Goal: Information Seeking & Learning: Learn about a topic

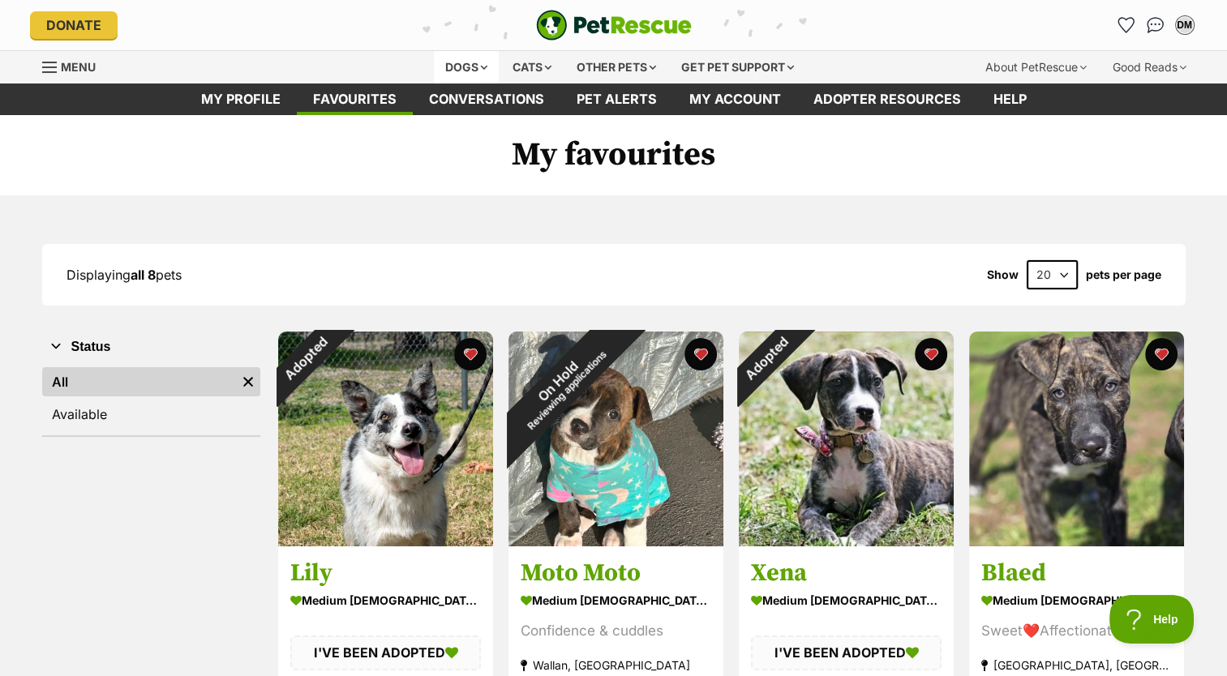
click at [483, 59] on div "Dogs" at bounding box center [466, 67] width 65 height 32
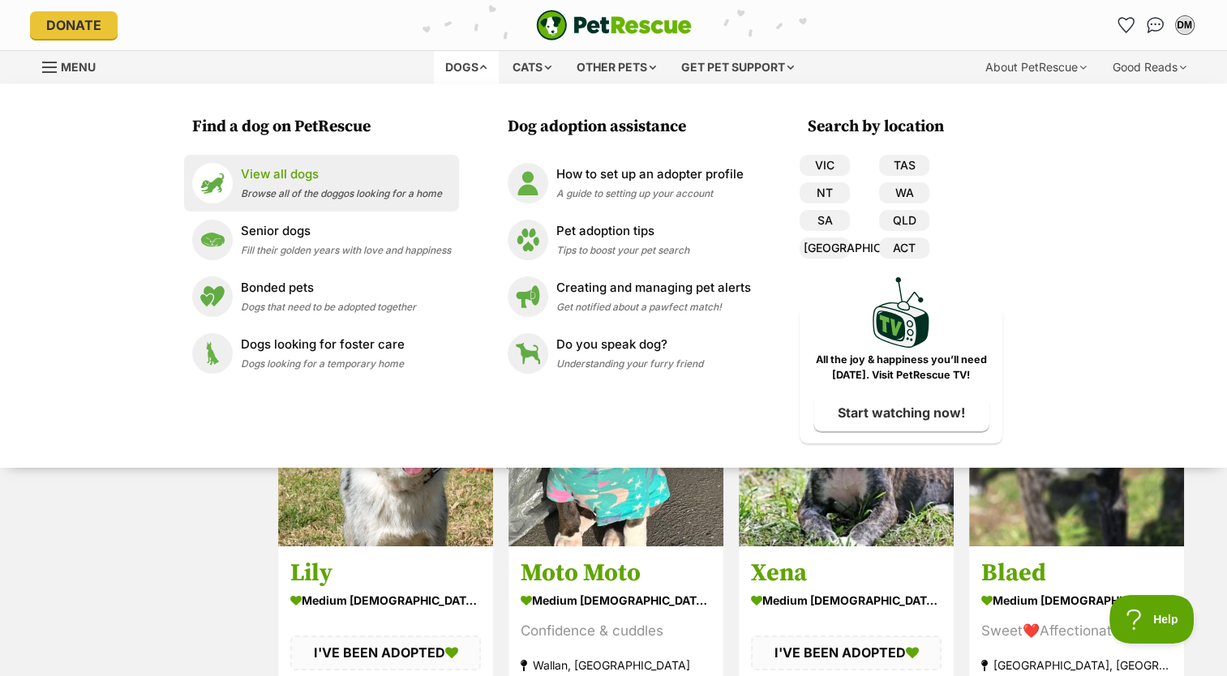
click at [313, 177] on p "View all dogs" at bounding box center [341, 174] width 201 height 19
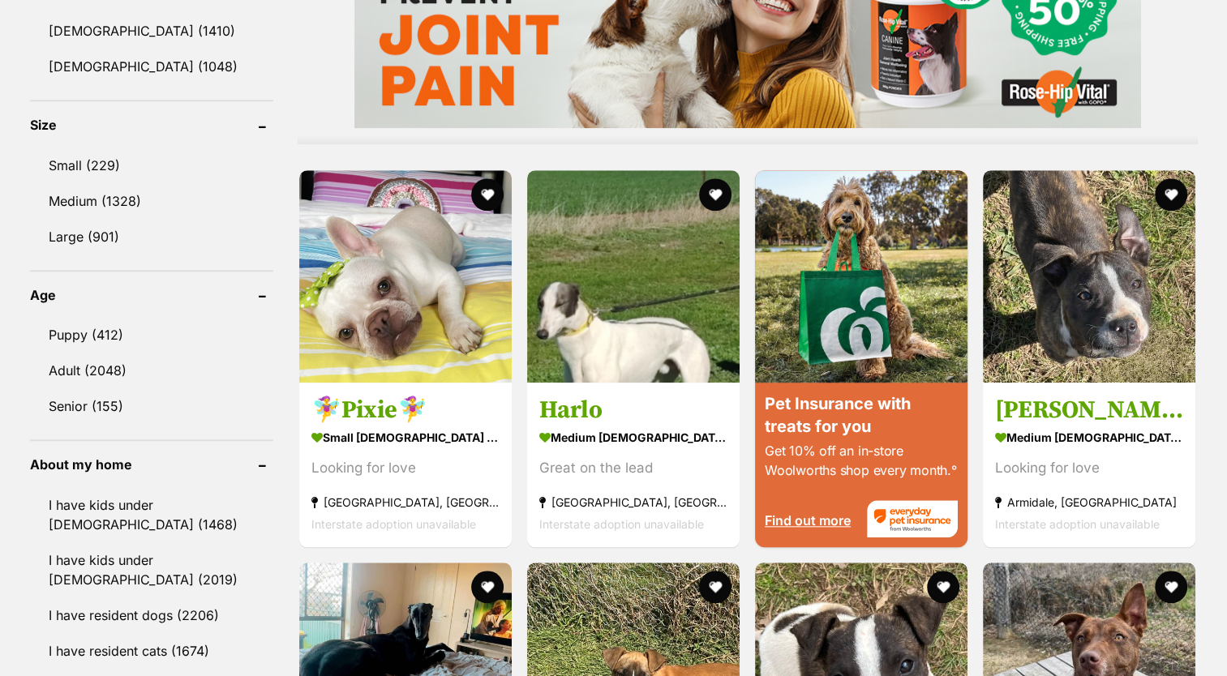
scroll to position [1420, 0]
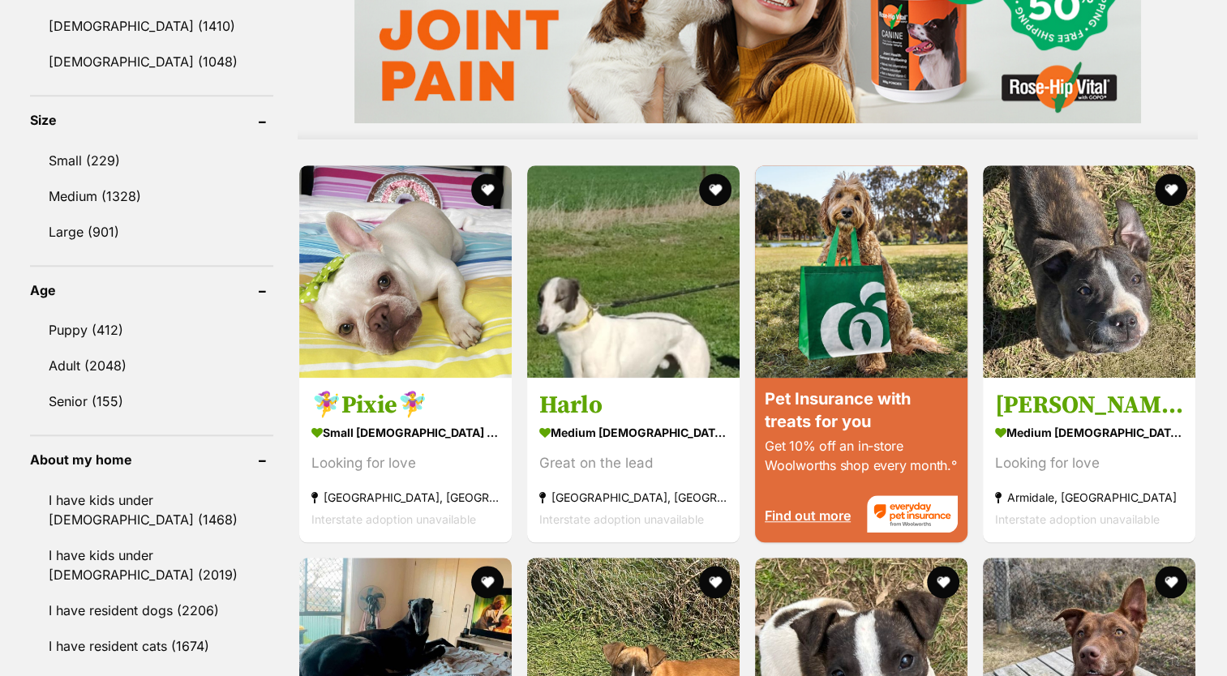
click at [95, 329] on link "Puppy (412)" at bounding box center [151, 330] width 243 height 34
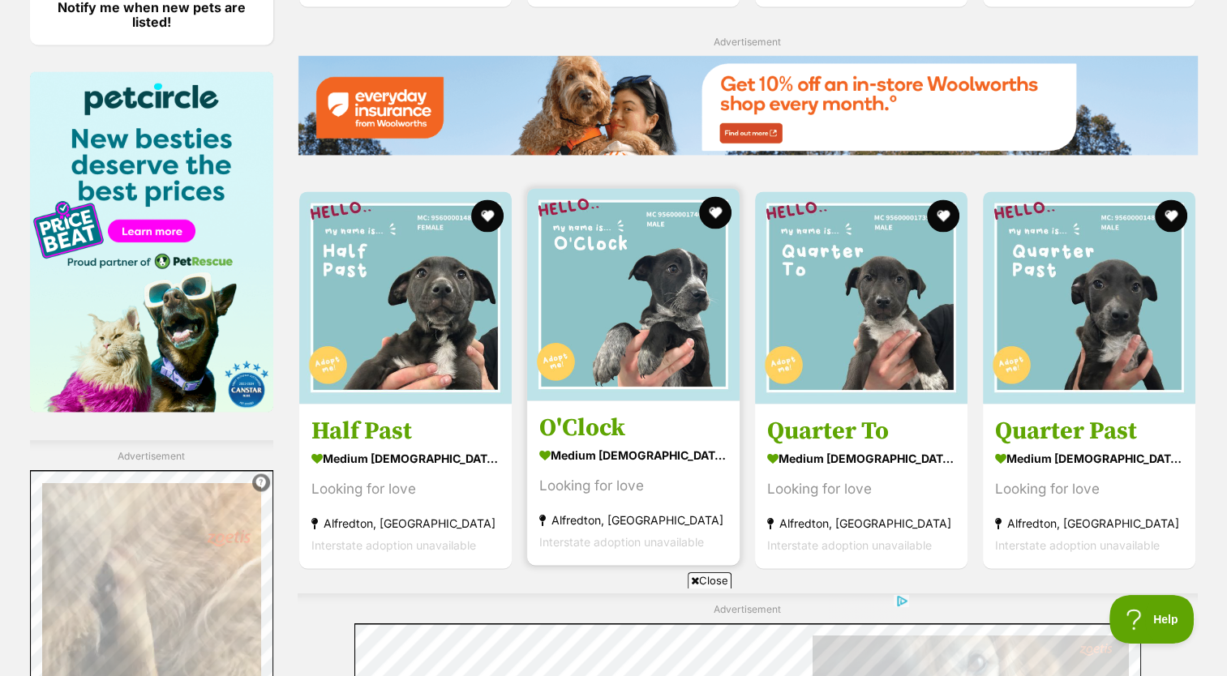
click at [626, 458] on strong "medium [DEMOGRAPHIC_DATA] Dog" at bounding box center [633, 455] width 188 height 24
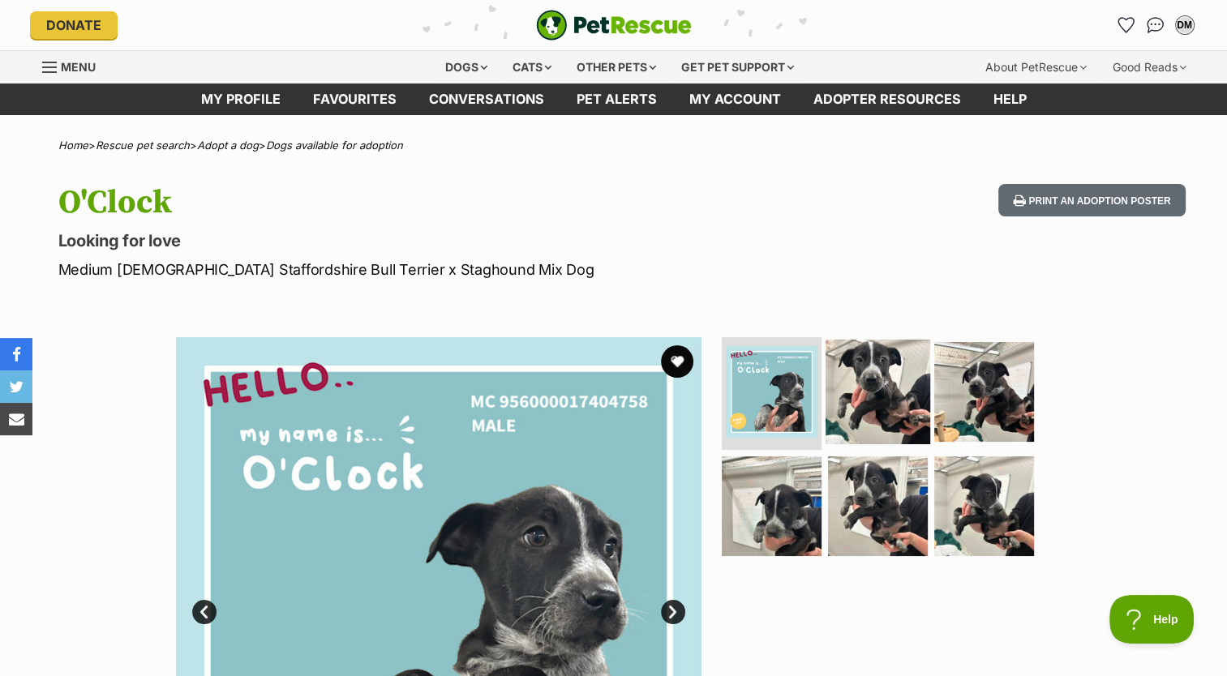
click at [868, 391] on img at bounding box center [877, 391] width 105 height 105
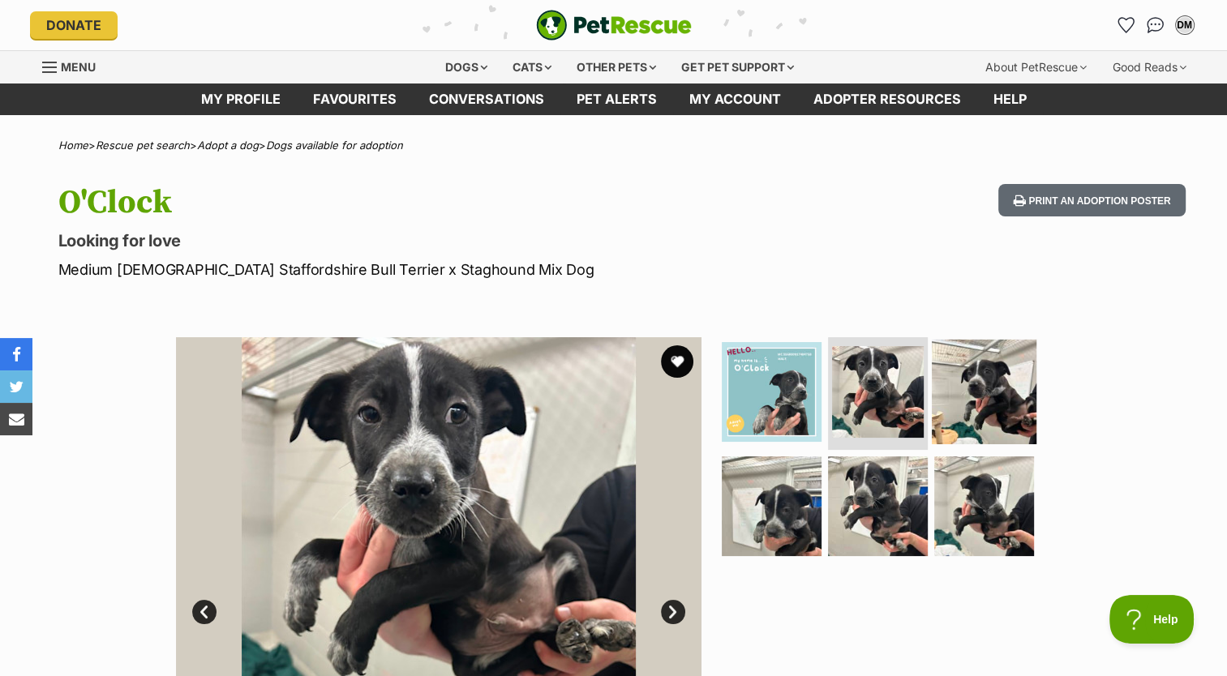
click at [965, 384] on img at bounding box center [984, 391] width 105 height 105
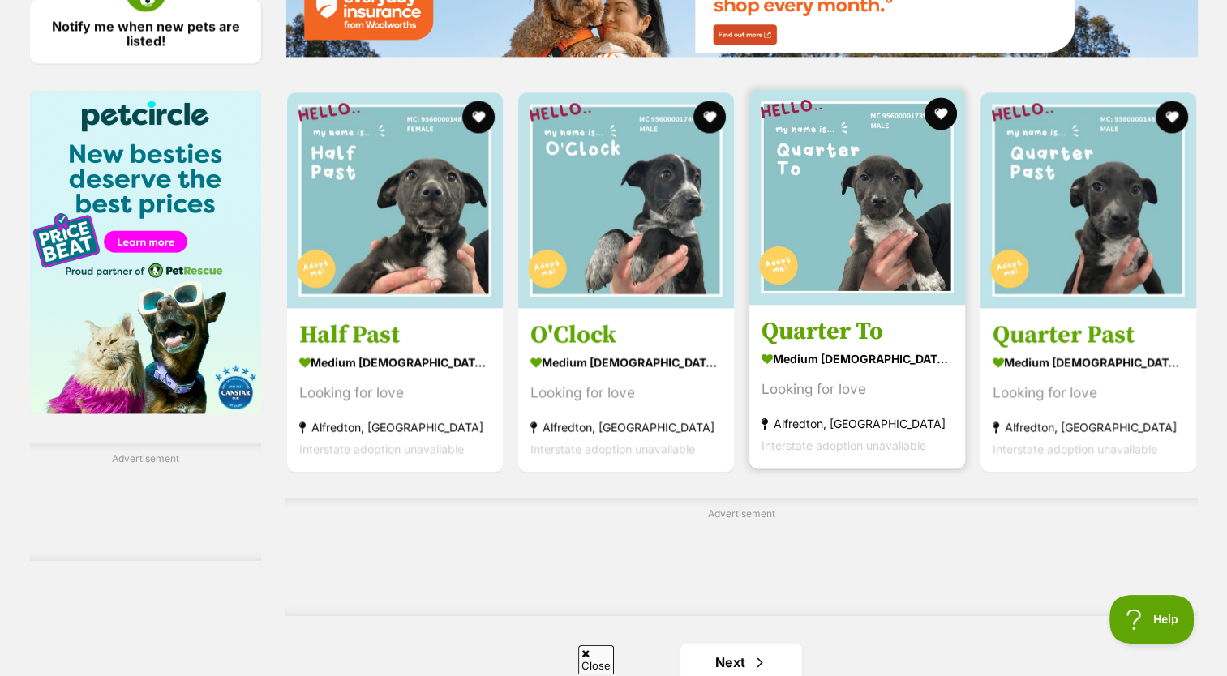
click at [919, 439] on span "Interstate adoption unavailable" at bounding box center [843, 446] width 165 height 14
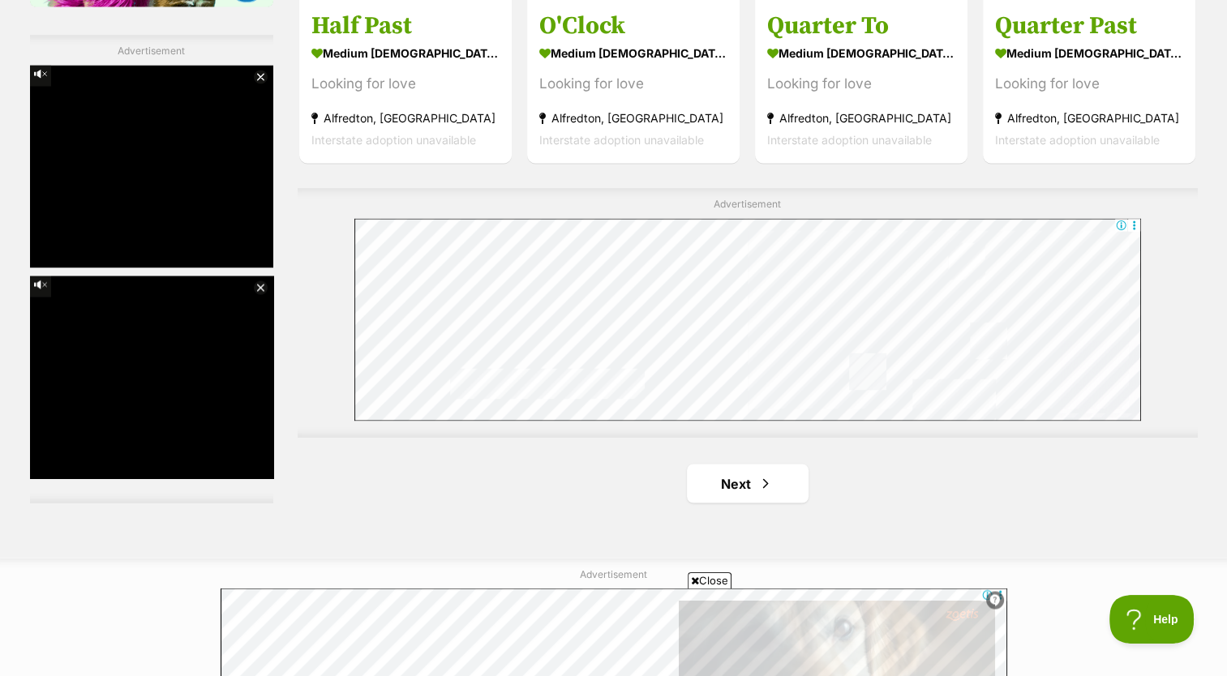
scroll to position [2769, 0]
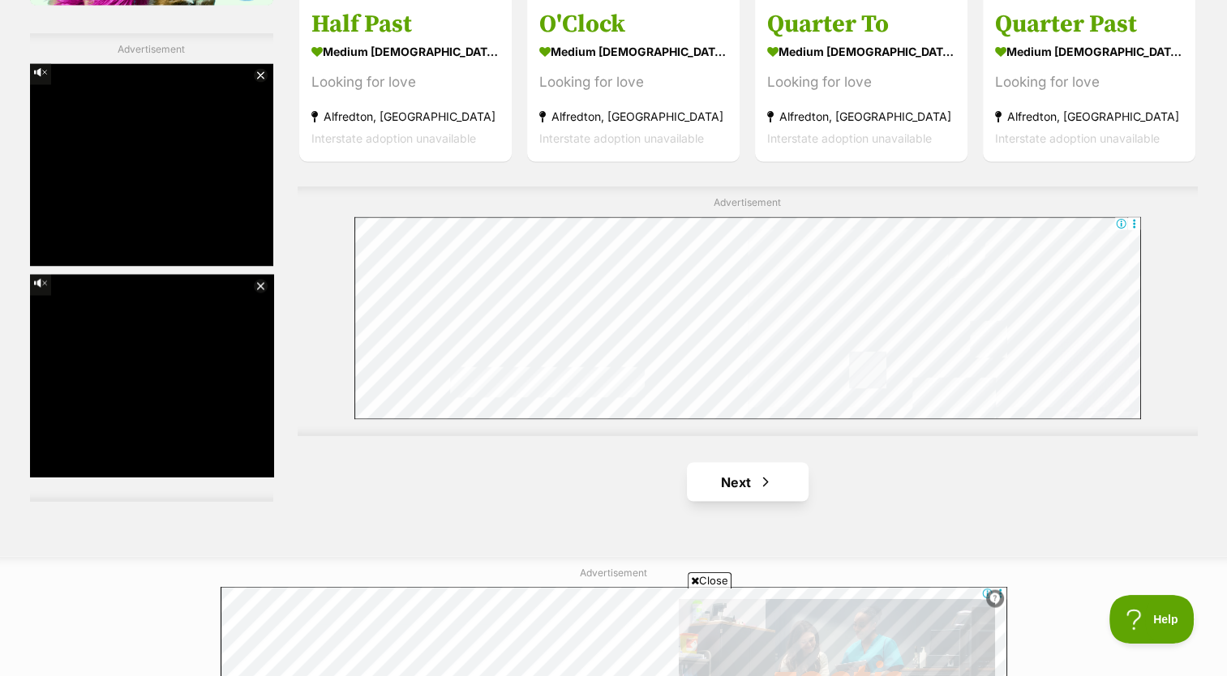
click at [762, 462] on link "Next" at bounding box center [748, 481] width 122 height 39
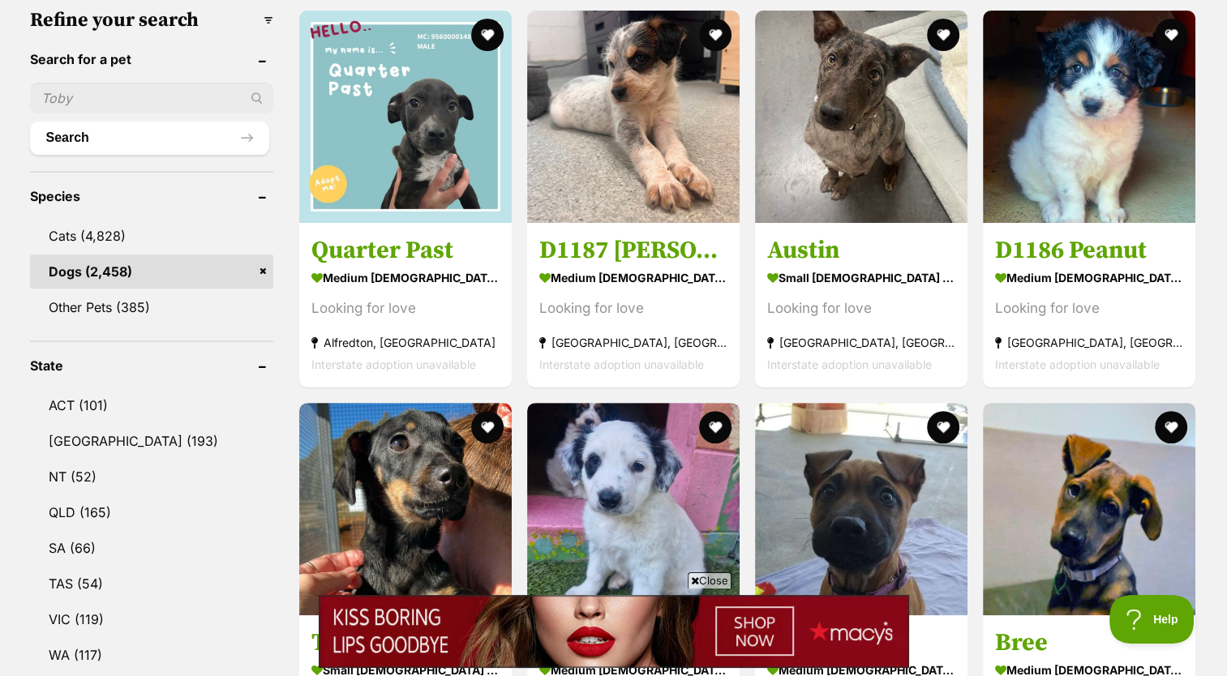
scroll to position [521, 0]
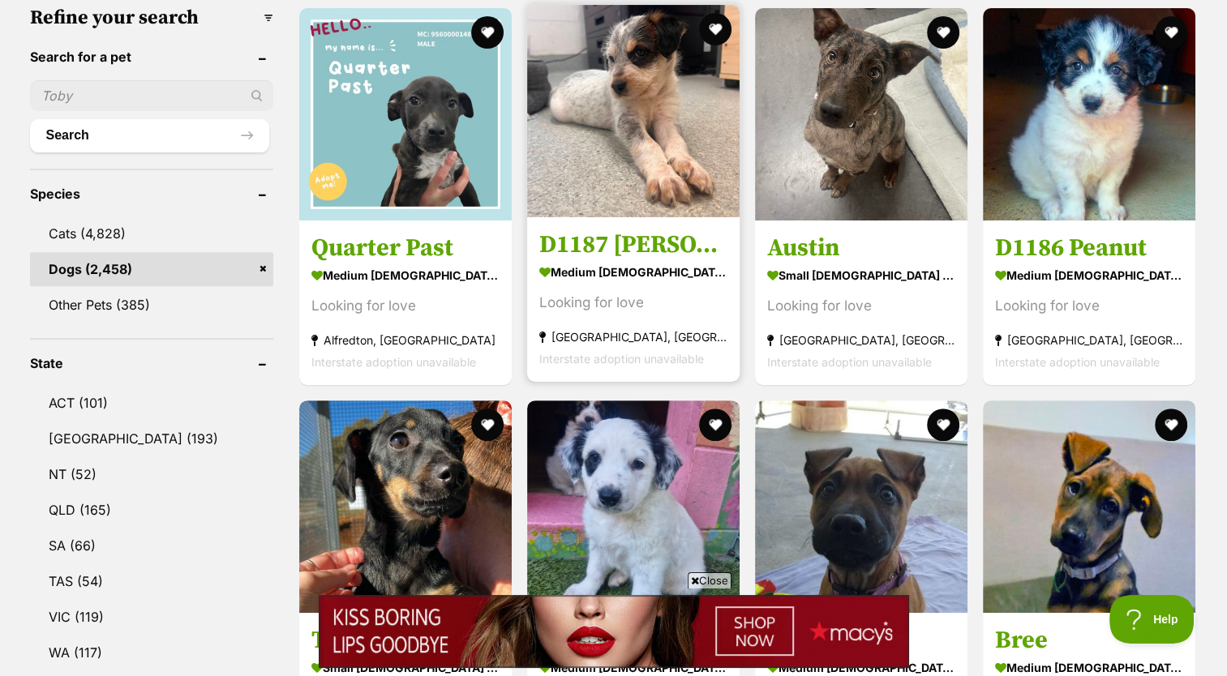
click at [645, 240] on h3 "D1187 [PERSON_NAME]" at bounding box center [633, 244] width 188 height 31
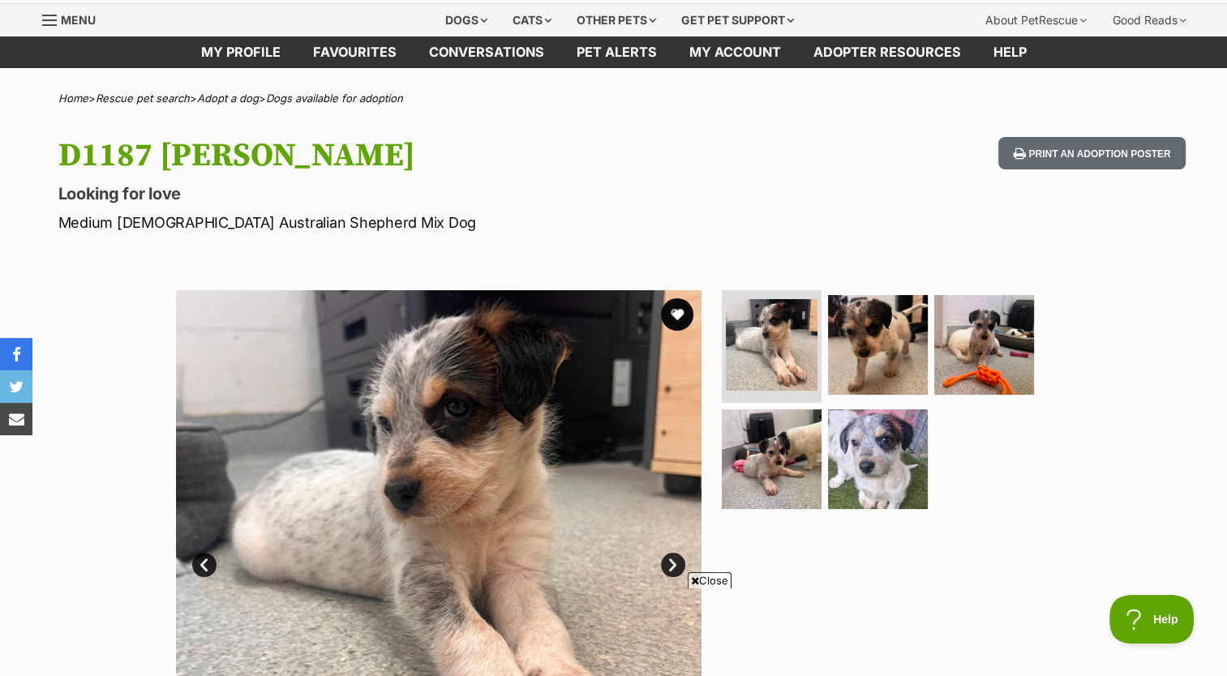
scroll to position [49, 0]
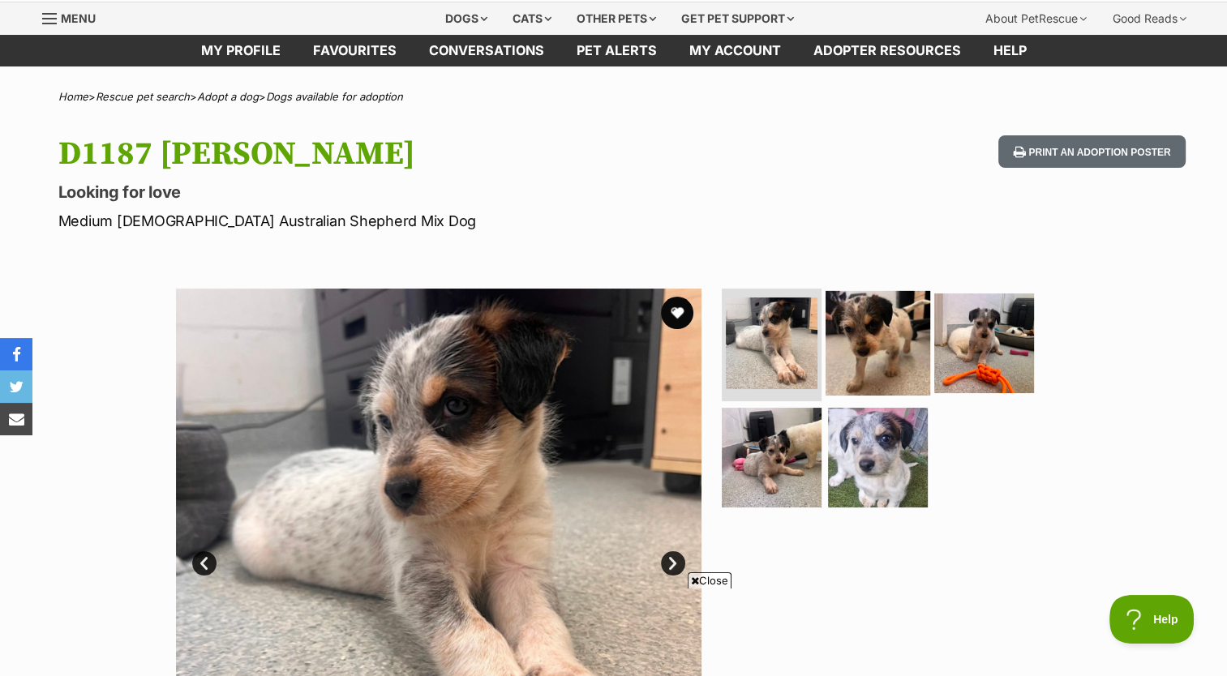
click at [892, 326] on img at bounding box center [877, 342] width 105 height 105
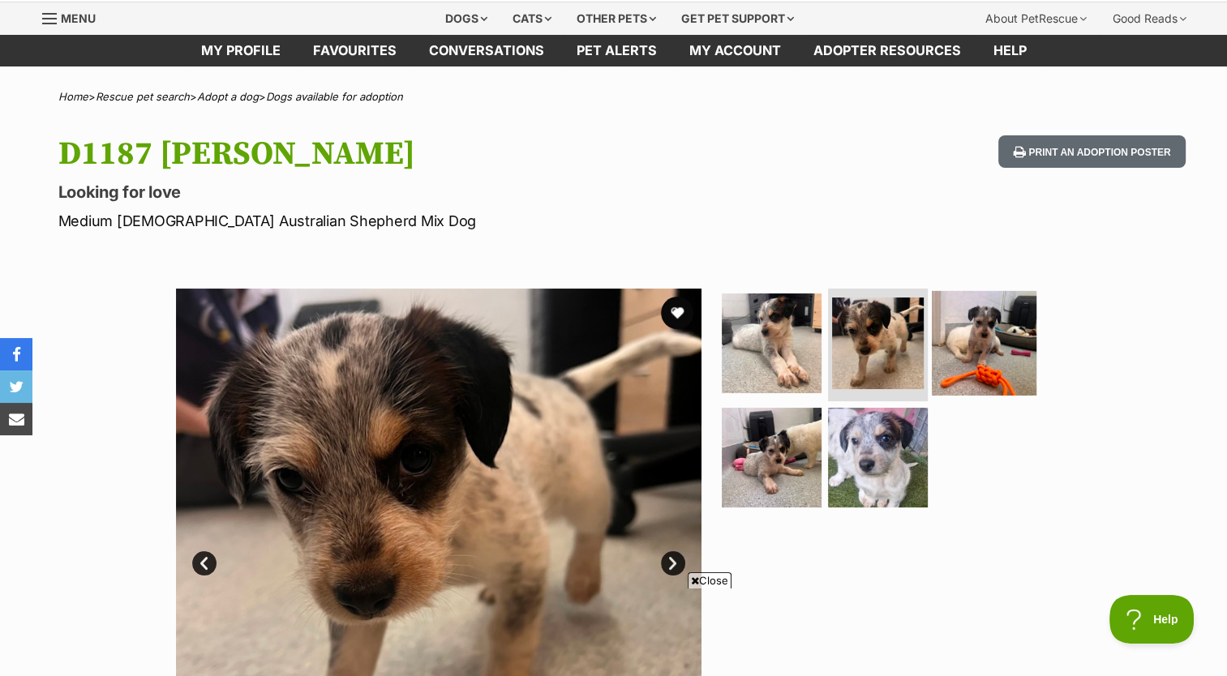
click at [1011, 366] on img at bounding box center [984, 342] width 105 height 105
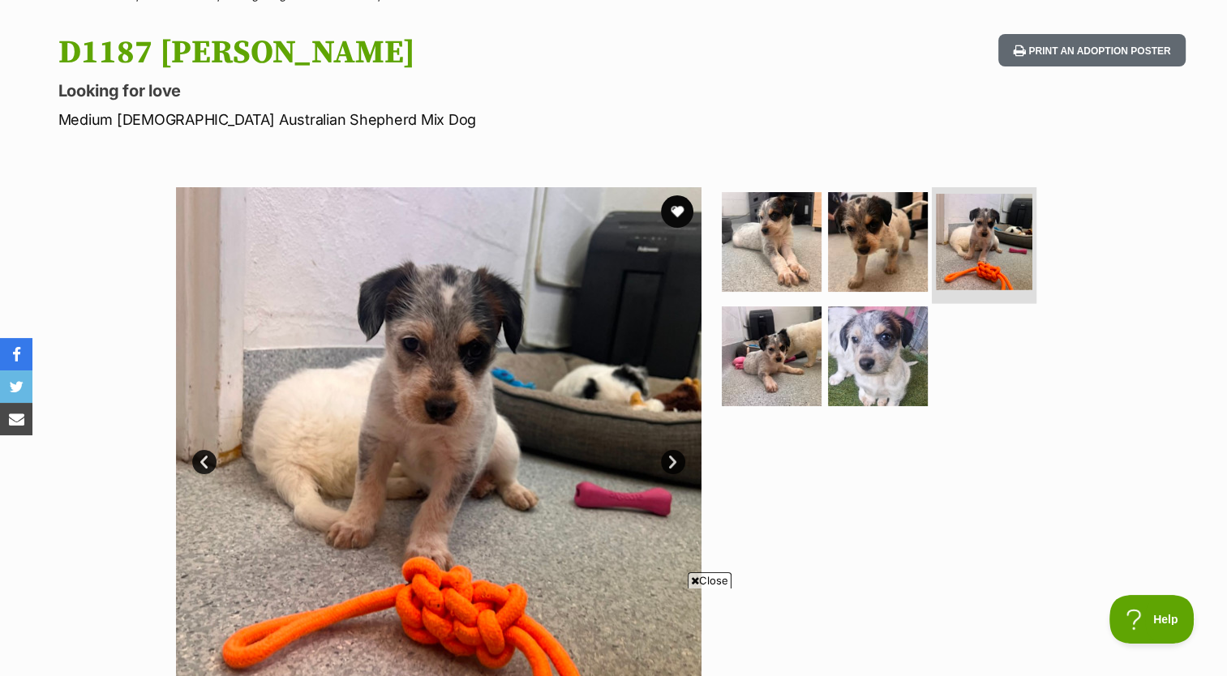
scroll to position [156, 0]
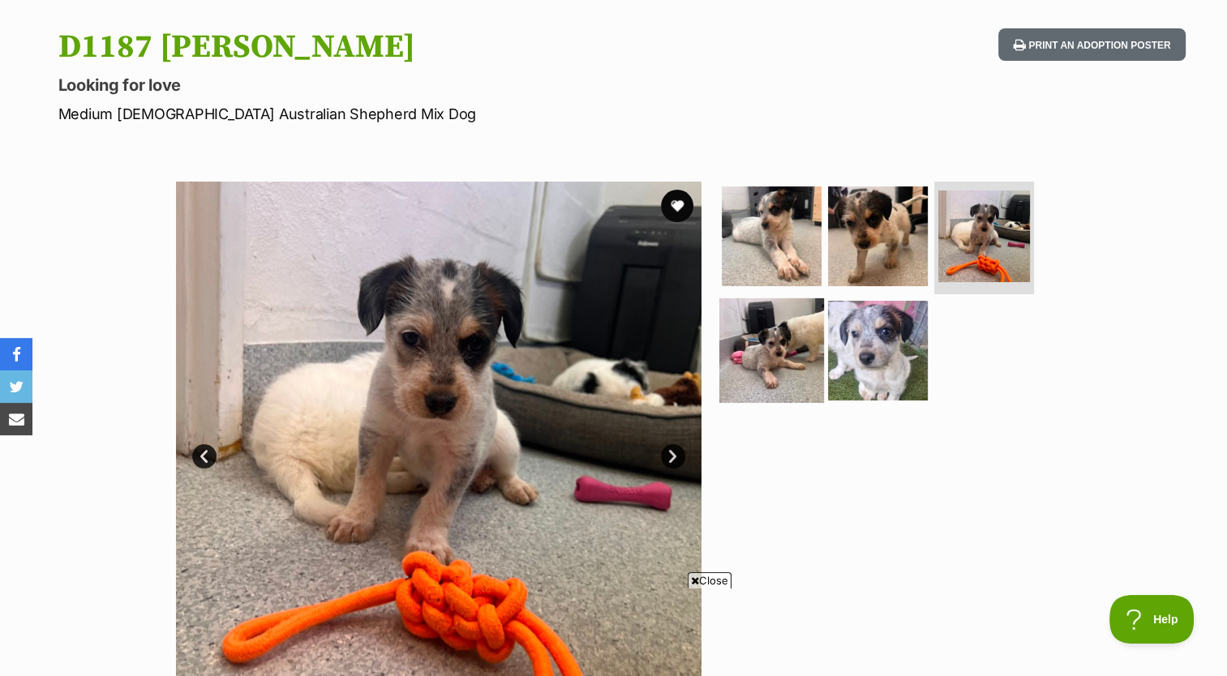
click at [779, 372] on img at bounding box center [771, 350] width 105 height 105
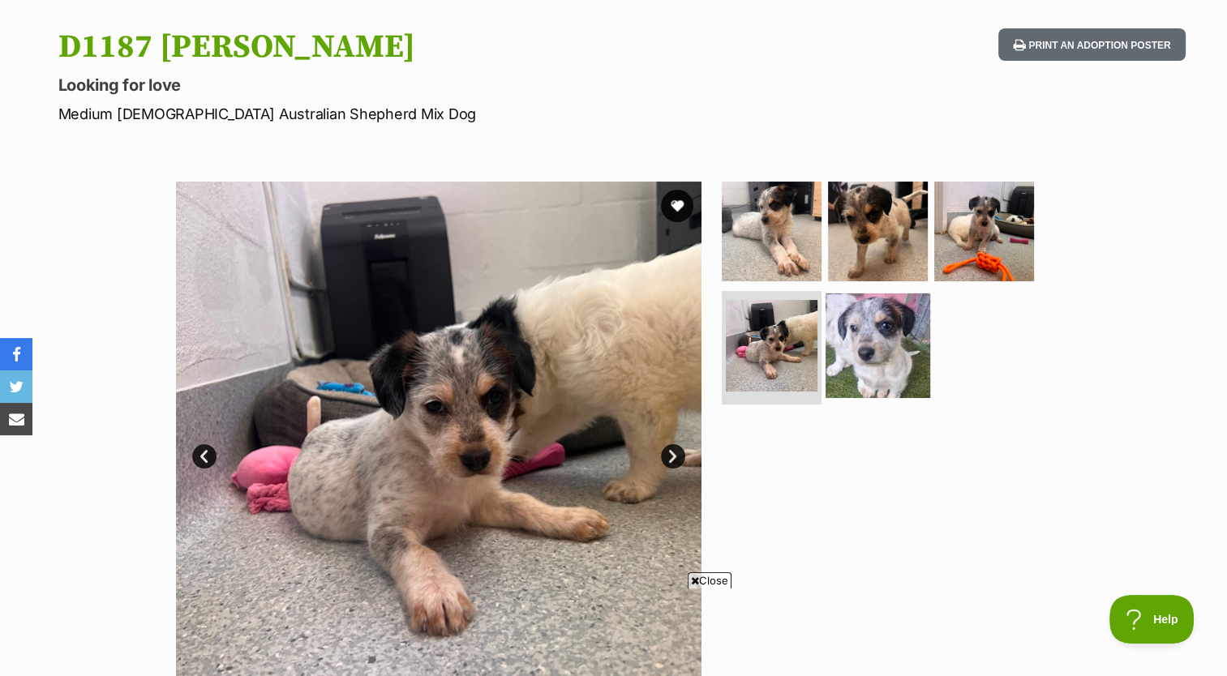
click at [899, 357] on img at bounding box center [877, 345] width 105 height 105
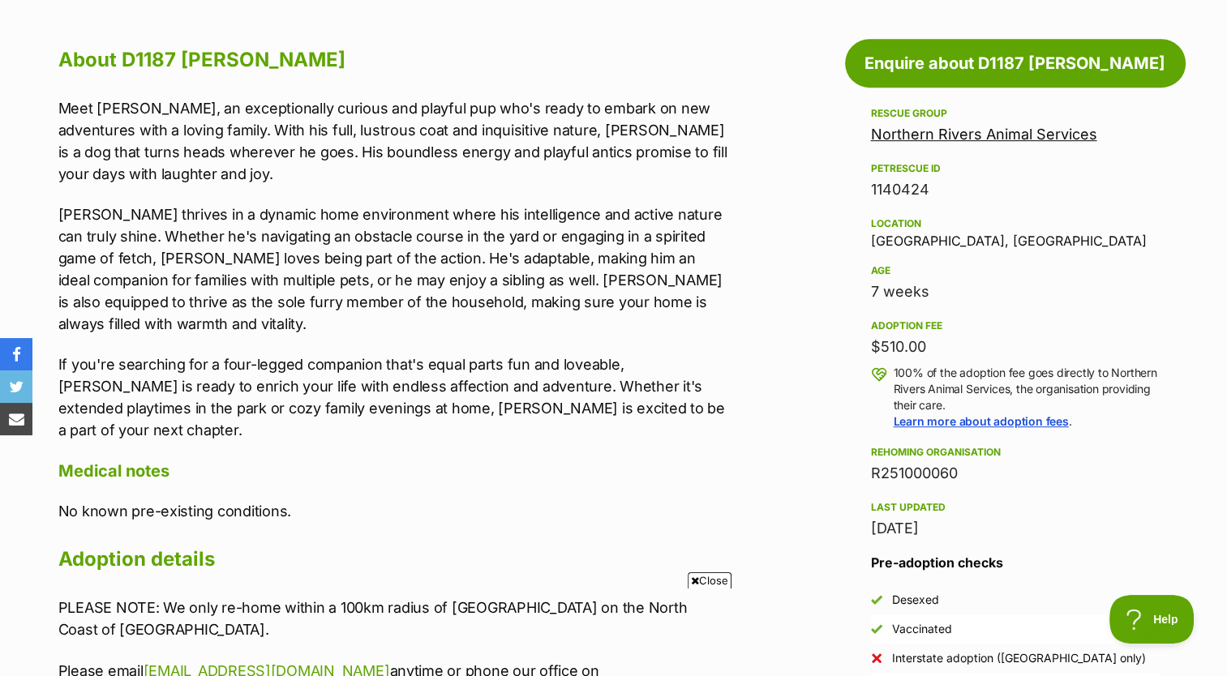
scroll to position [850, 0]
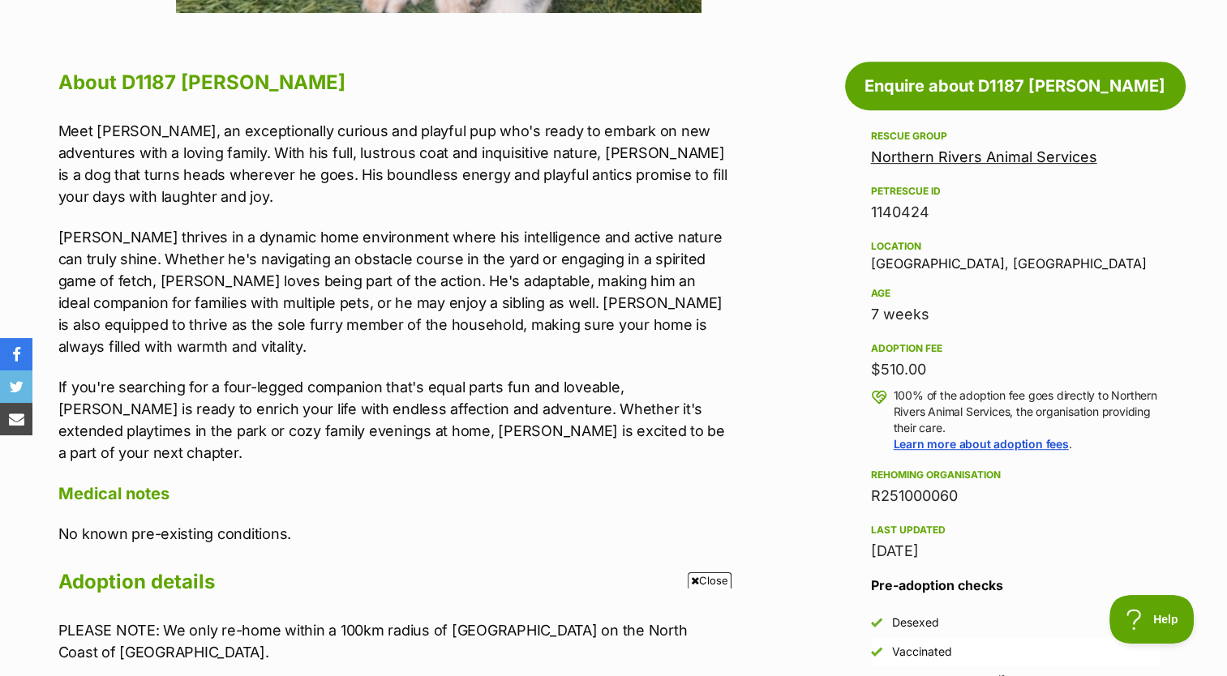
click at [964, 556] on div "28 Aug, 2025" at bounding box center [1015, 551] width 289 height 23
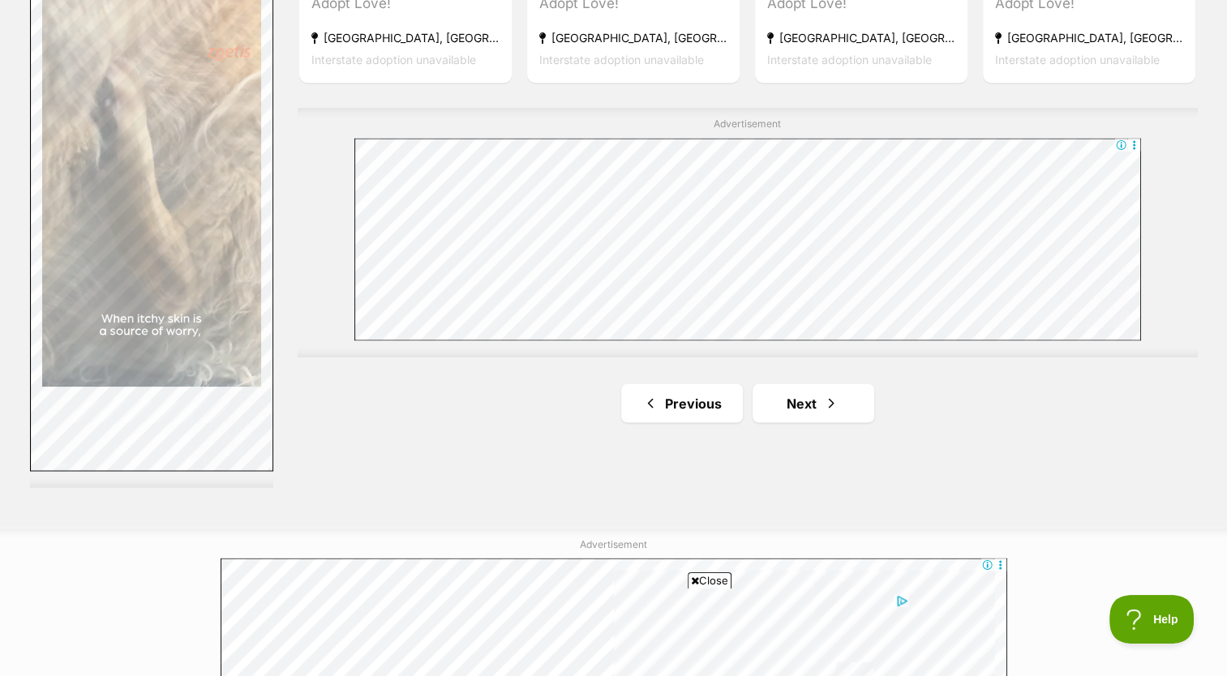
scroll to position [2868, 0]
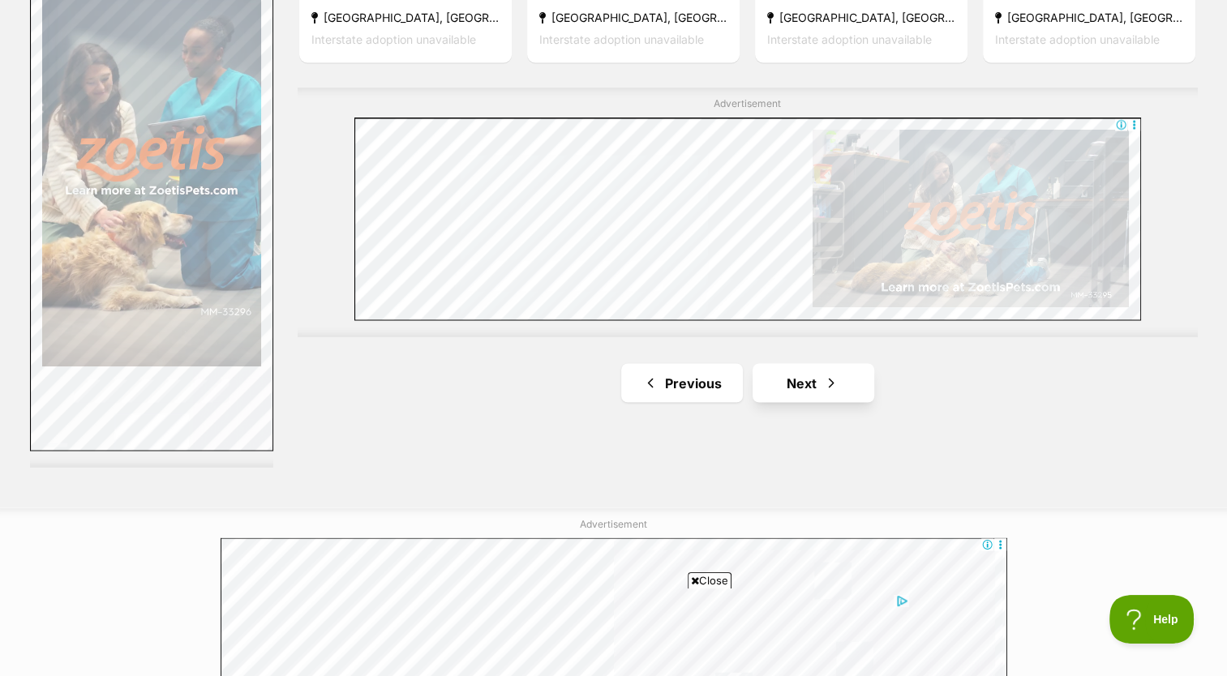
click at [840, 387] on link "Next" at bounding box center [813, 382] width 122 height 39
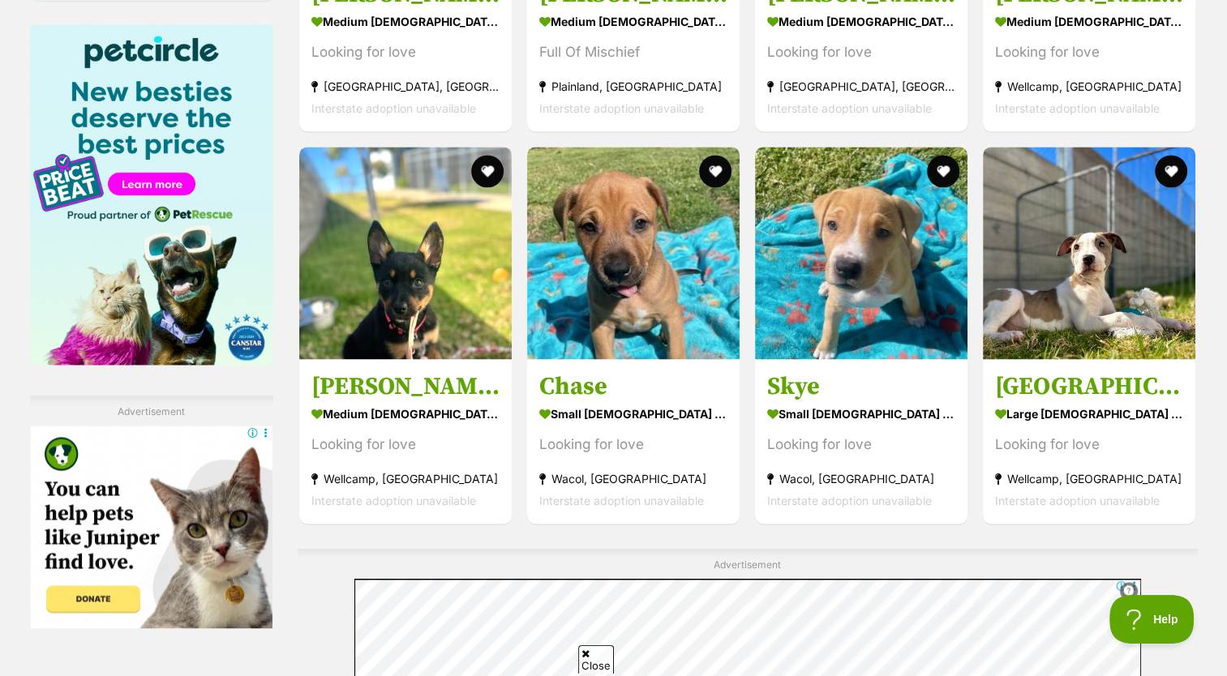
click at [84, 79] on img at bounding box center [151, 194] width 243 height 341
